Goal: Task Accomplishment & Management: Manage account settings

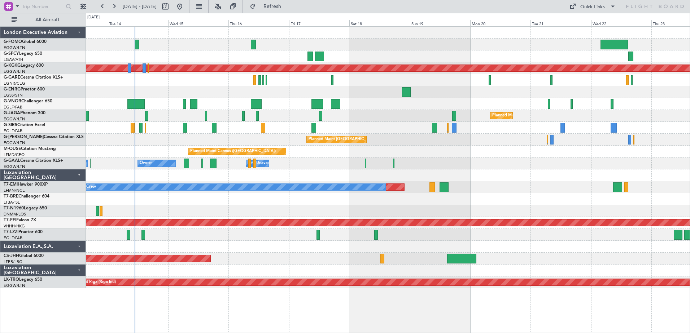
click at [377, 126] on div at bounding box center [388, 128] width 604 height 12
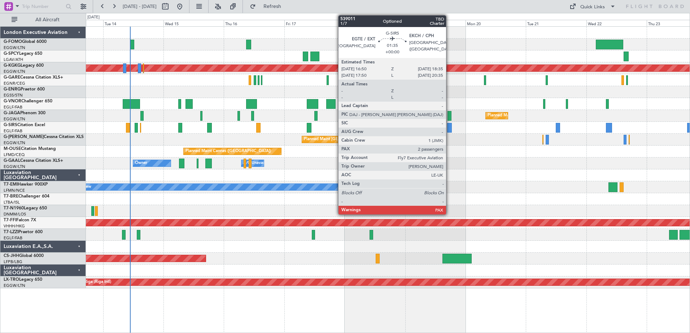
click at [449, 128] on div at bounding box center [449, 128] width 5 height 10
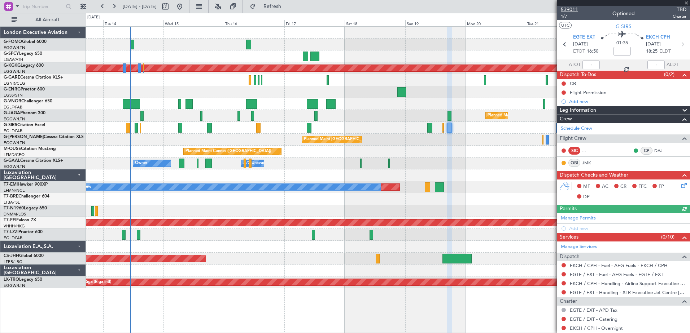
click at [569, 10] on span "539011" at bounding box center [569, 10] width 17 height 8
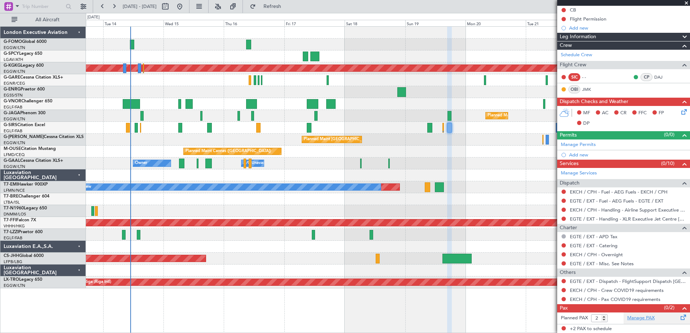
click at [635, 317] on link "Manage PAX" at bounding box center [640, 318] width 27 height 7
click at [288, 7] on span "Refresh" at bounding box center [272, 6] width 30 height 5
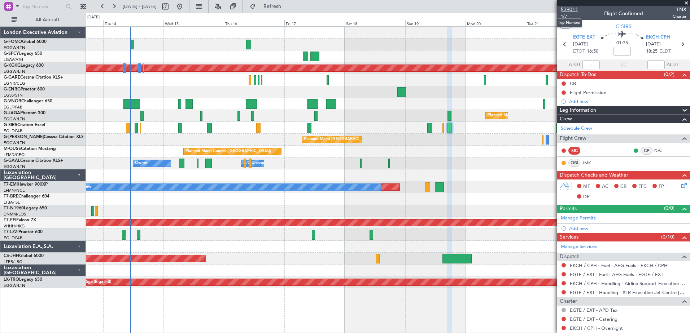
click at [575, 10] on span "539011" at bounding box center [569, 10] width 17 height 8
click at [288, 4] on span "Refresh" at bounding box center [272, 6] width 30 height 5
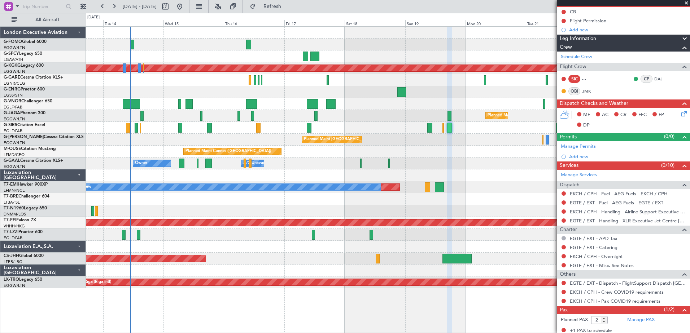
scroll to position [90, 0]
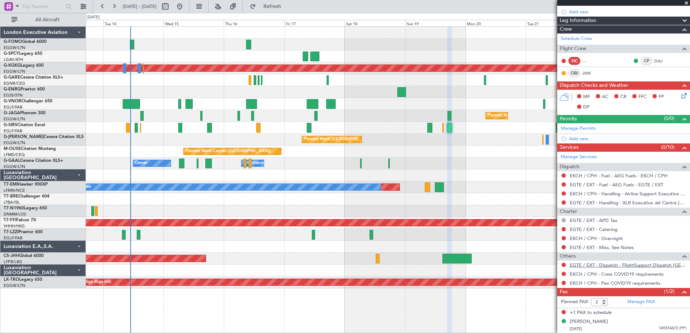
click at [604, 266] on link "EGTE / EXT - Dispatch - FlightSupport Dispatch [GEOGRAPHIC_DATA]" at bounding box center [628, 265] width 117 height 6
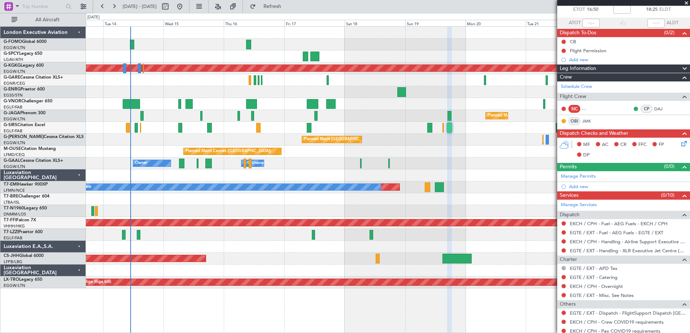
scroll to position [0, 0]
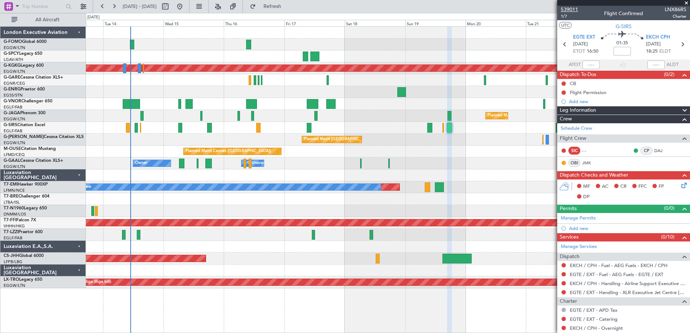
click at [574, 9] on span "539011" at bounding box center [569, 10] width 17 height 8
click at [687, 2] on span at bounding box center [686, 3] width 7 height 6
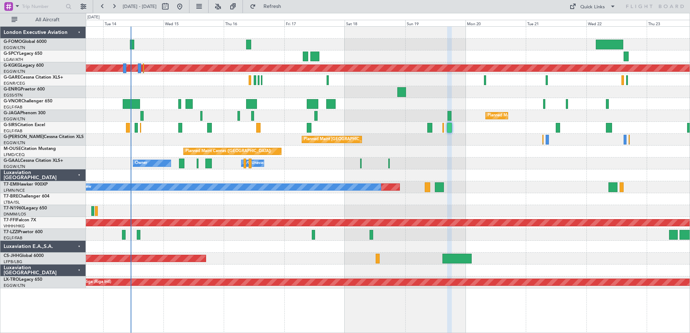
type input "0"
click at [372, 116] on div "Planned Maint [GEOGRAPHIC_DATA] ([GEOGRAPHIC_DATA]) No Crew" at bounding box center [388, 116] width 604 height 12
